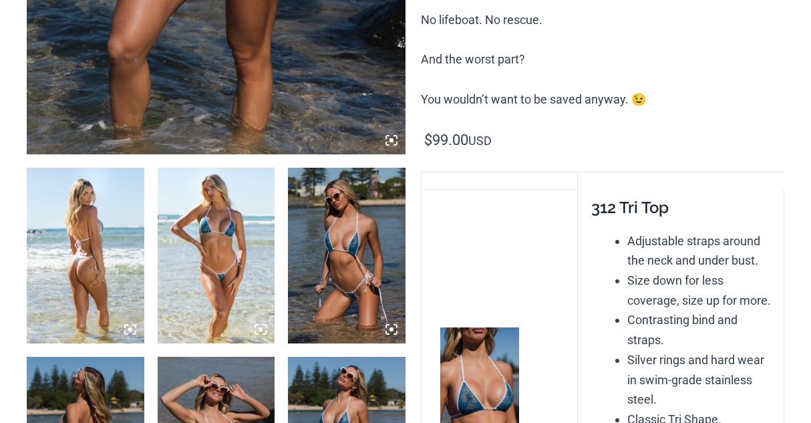
scroll to position [668, 0]
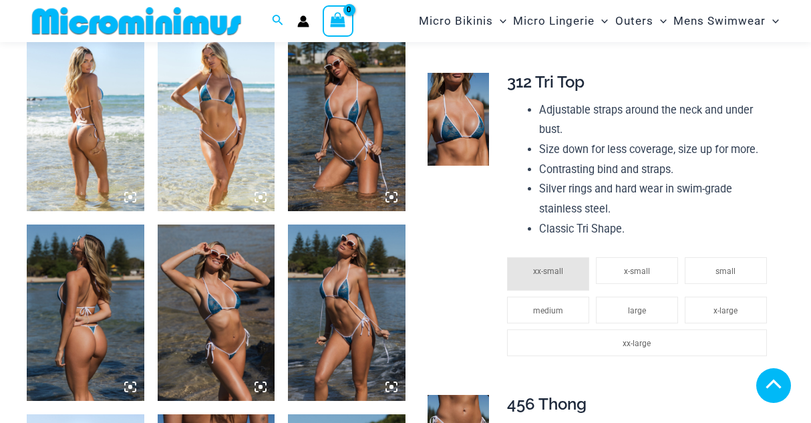
click at [355, 331] on img at bounding box center [347, 312] width 118 height 176
click at [360, 186] on img at bounding box center [347, 123] width 118 height 176
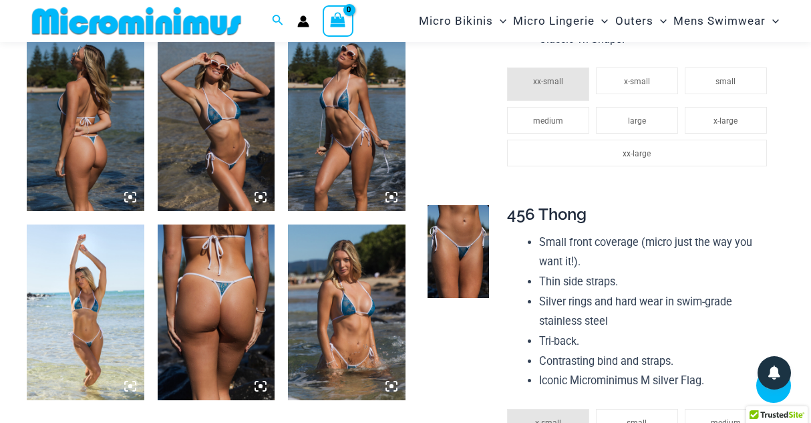
scroll to position [923, 0]
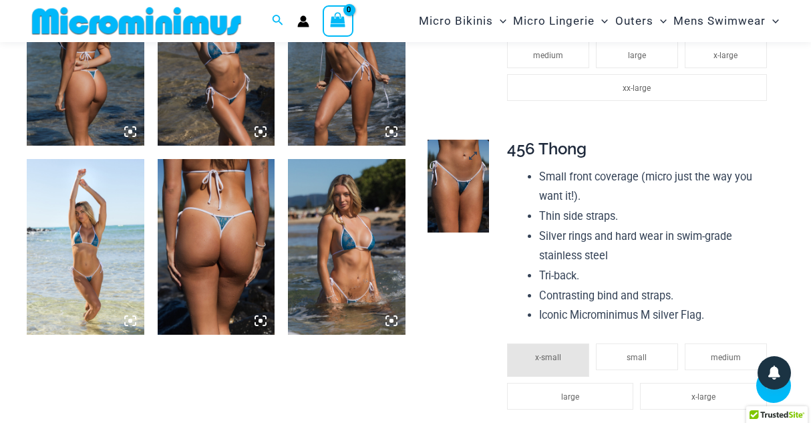
click at [463, 188] on img at bounding box center [458, 186] width 62 height 93
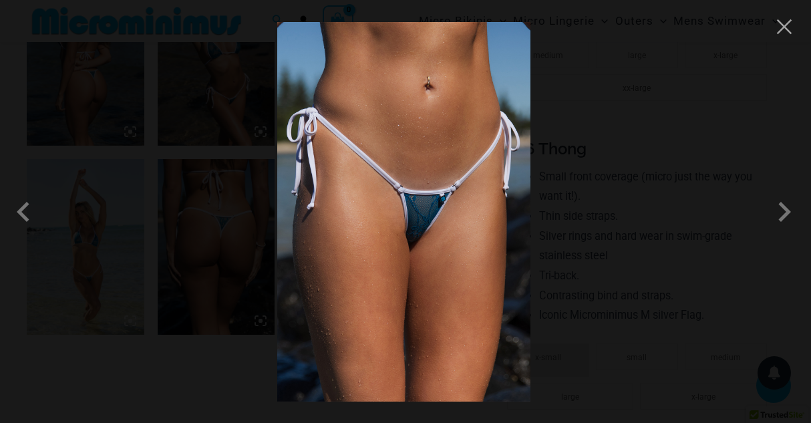
click at [414, 228] on img at bounding box center [403, 211] width 253 height 379
click at [424, 214] on img at bounding box center [403, 211] width 253 height 379
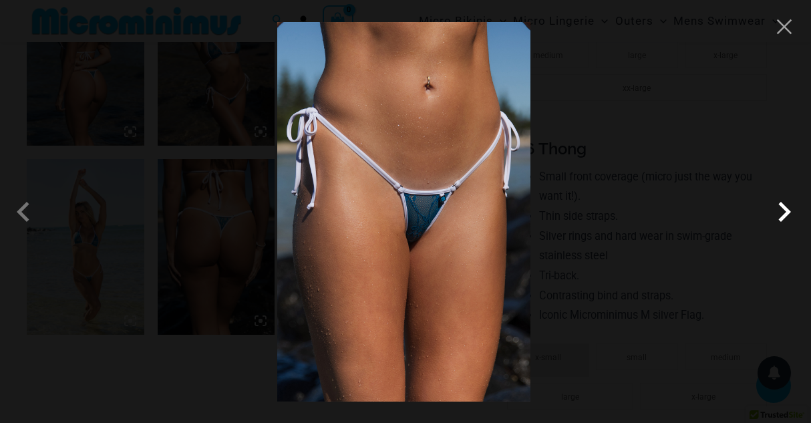
click at [782, 214] on span at bounding box center [784, 212] width 40 height 40
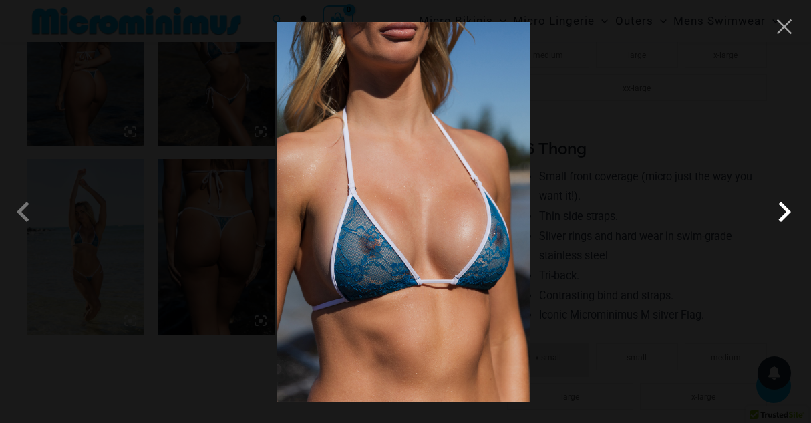
click at [782, 214] on span at bounding box center [784, 212] width 40 height 40
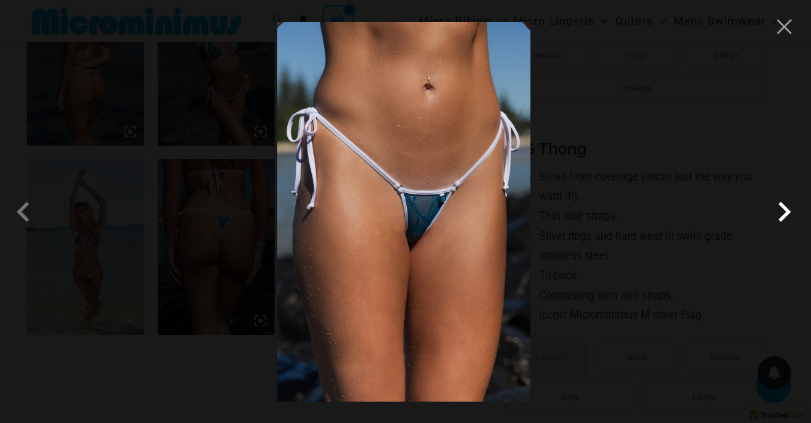
click at [782, 214] on span at bounding box center [784, 212] width 40 height 40
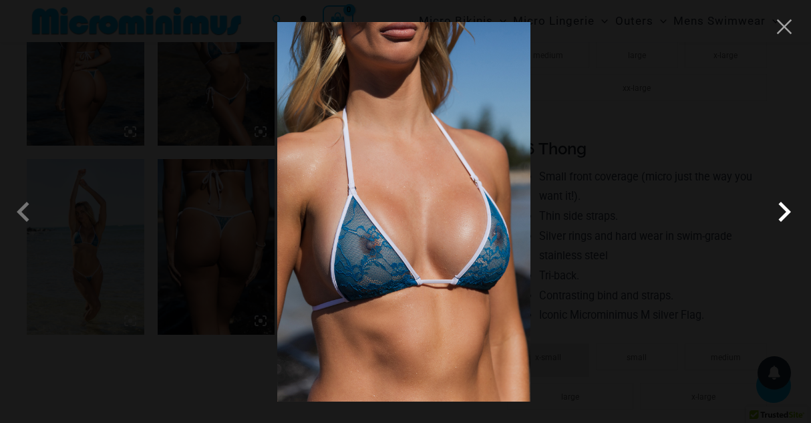
click at [782, 214] on span at bounding box center [784, 212] width 40 height 40
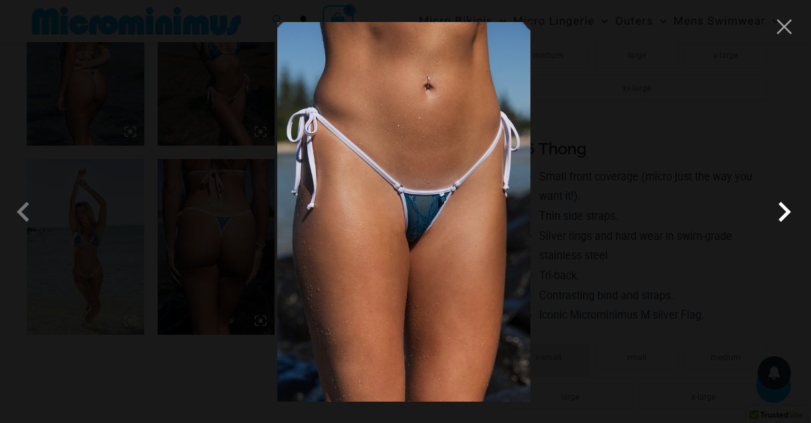
click at [782, 214] on span at bounding box center [784, 212] width 40 height 40
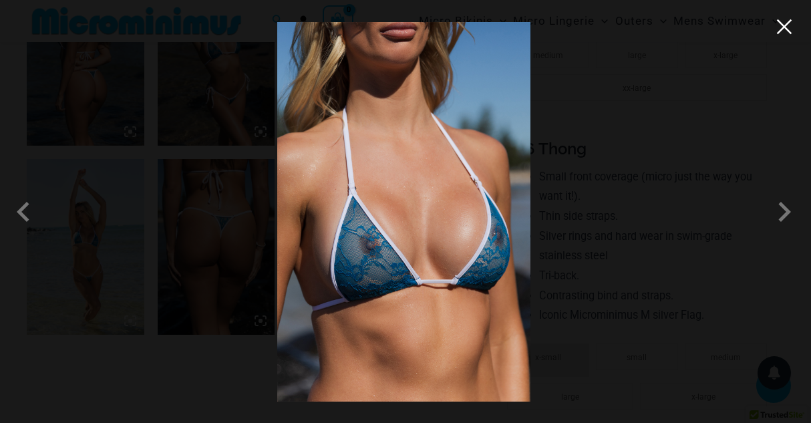
click at [779, 33] on button "Close" at bounding box center [784, 27] width 20 height 20
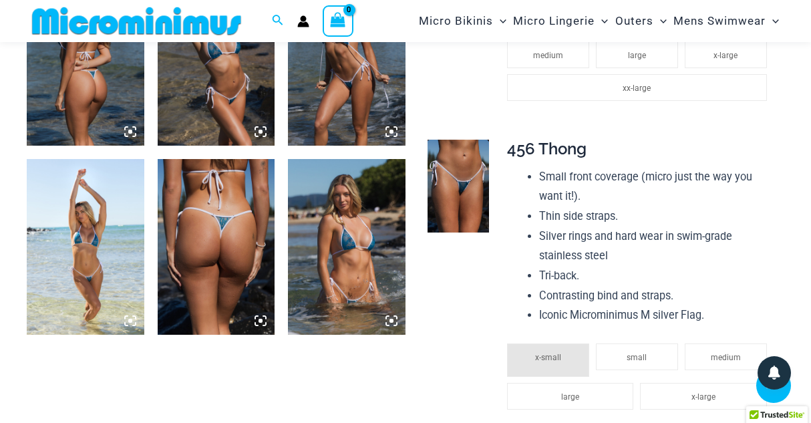
click at [218, 85] on img at bounding box center [217, 57] width 118 height 176
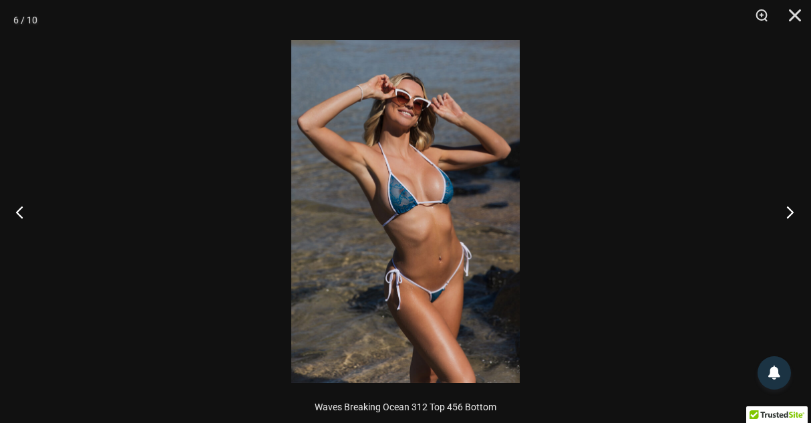
click at [789, 208] on button "Next" at bounding box center [786, 211] width 50 height 67
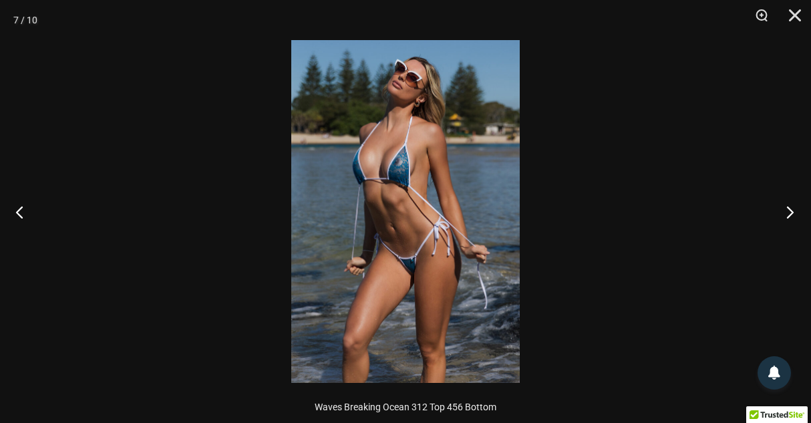
click at [789, 208] on button "Next" at bounding box center [786, 211] width 50 height 67
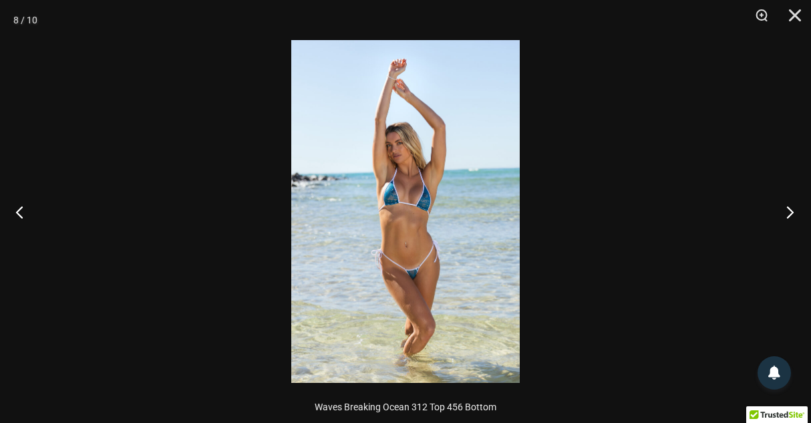
click at [789, 208] on button "Next" at bounding box center [786, 211] width 50 height 67
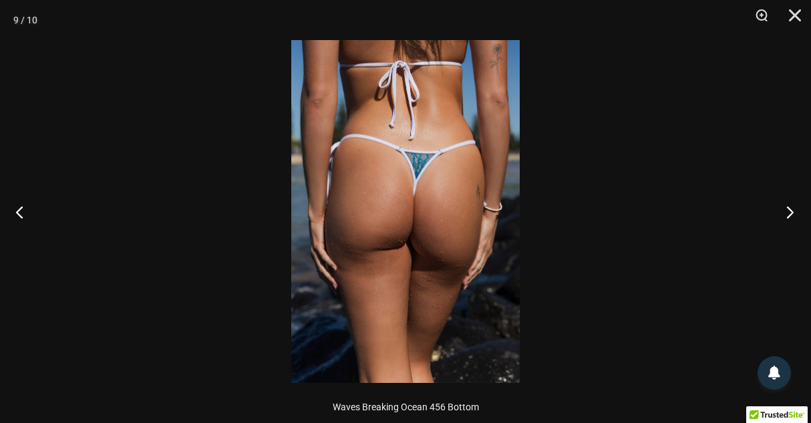
click at [789, 208] on button "Next" at bounding box center [786, 211] width 50 height 67
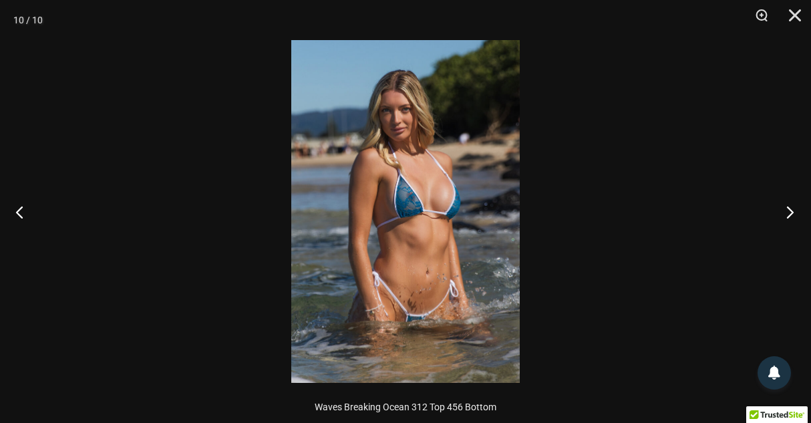
click at [789, 208] on button "Next" at bounding box center [786, 211] width 50 height 67
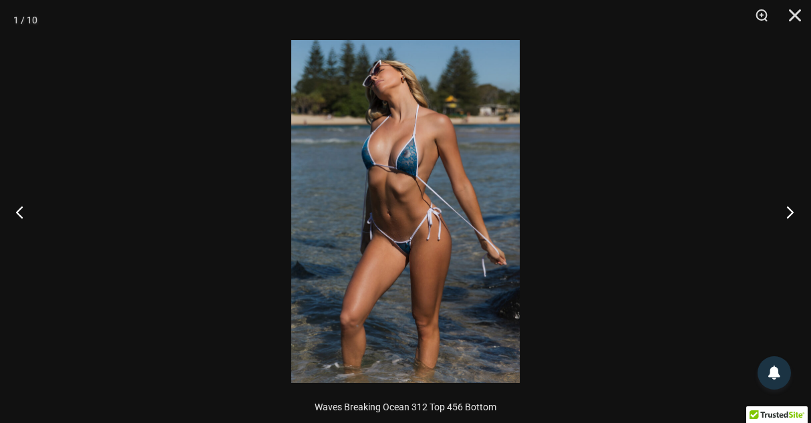
click at [789, 208] on button "Next" at bounding box center [786, 211] width 50 height 67
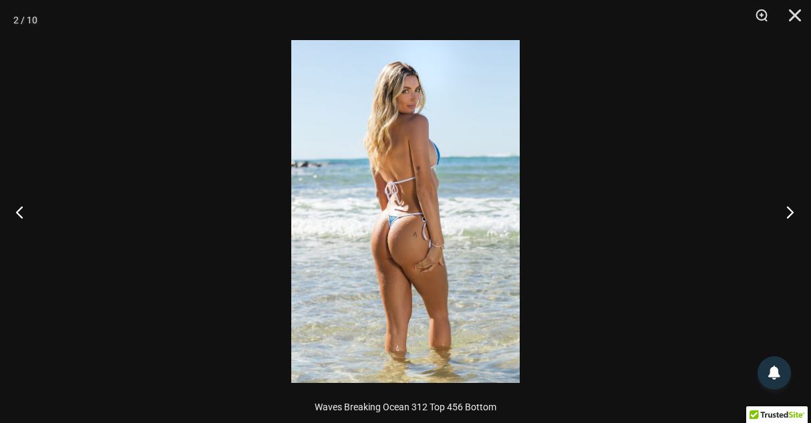
click at [789, 208] on button "Next" at bounding box center [786, 211] width 50 height 67
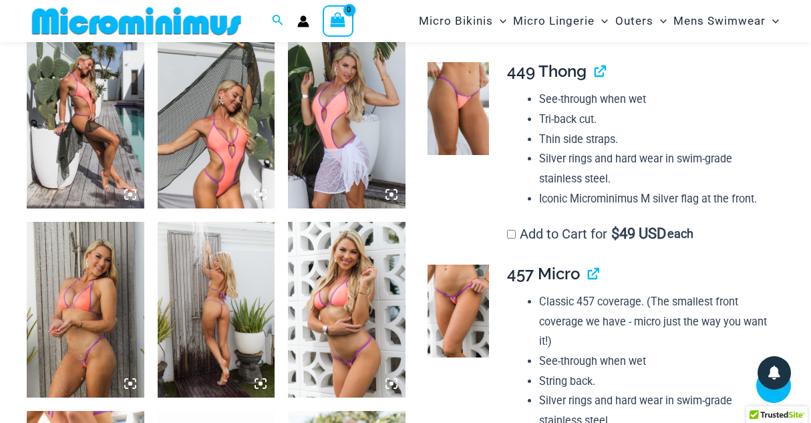
scroll to position [856, 0]
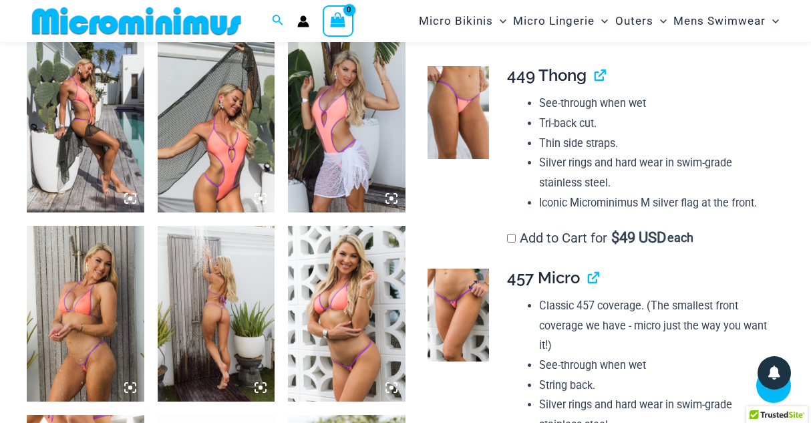
click at [466, 317] on img at bounding box center [458, 314] width 62 height 93
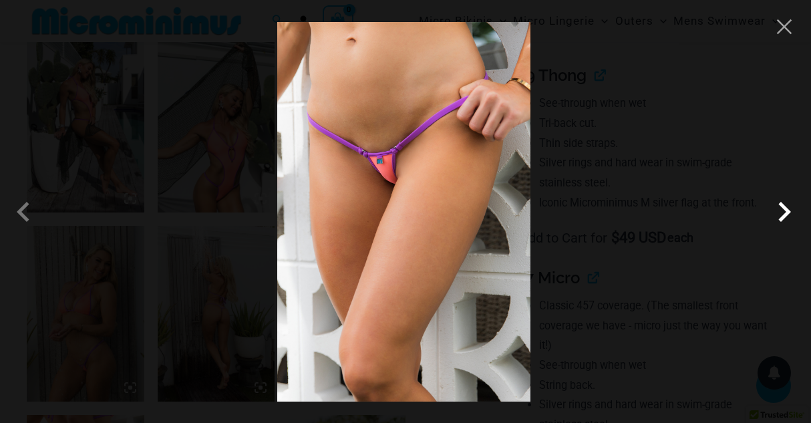
click at [779, 210] on span at bounding box center [784, 212] width 40 height 40
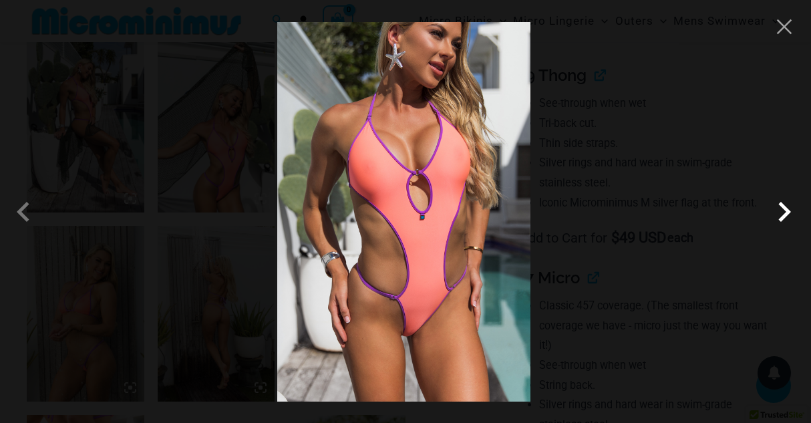
click at [779, 210] on span at bounding box center [784, 212] width 40 height 40
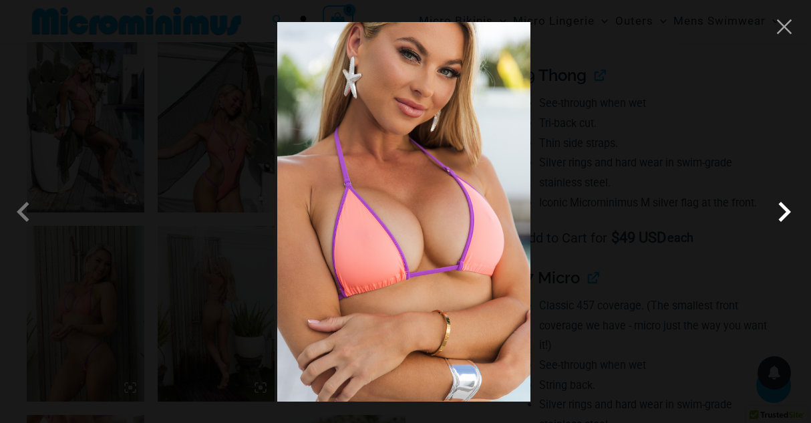
click at [779, 210] on span at bounding box center [784, 212] width 40 height 40
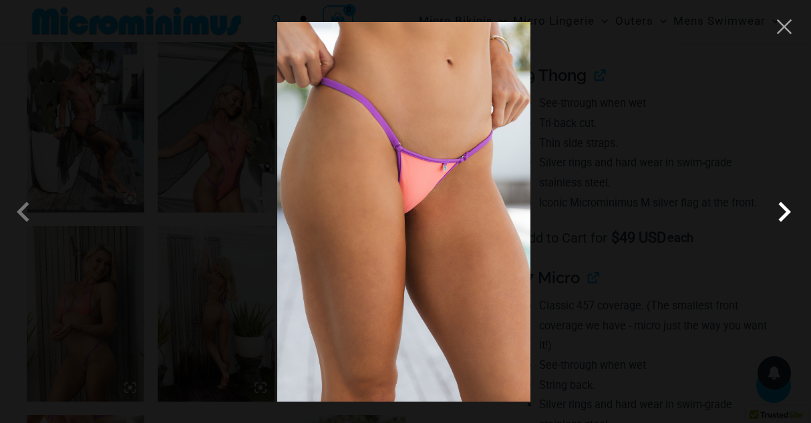
click at [779, 210] on span at bounding box center [784, 212] width 40 height 40
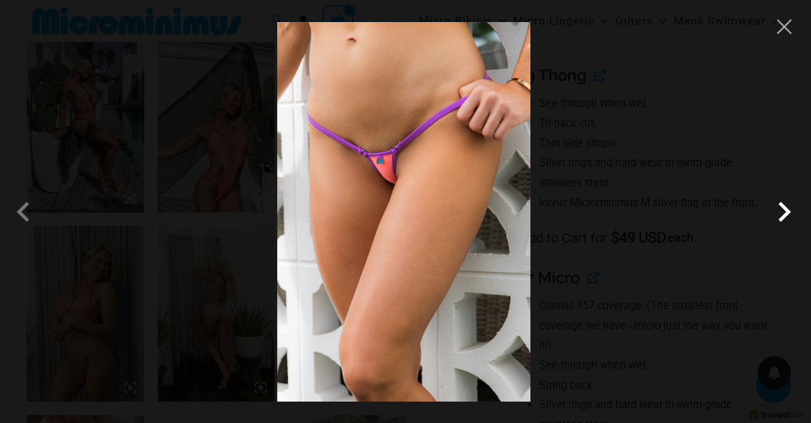
click at [779, 210] on span at bounding box center [784, 212] width 40 height 40
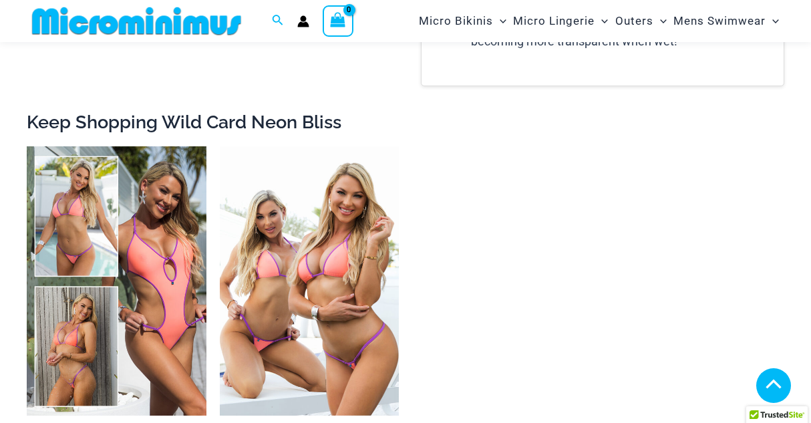
scroll to position [2258, 0]
